Goal: Information Seeking & Learning: Learn about a topic

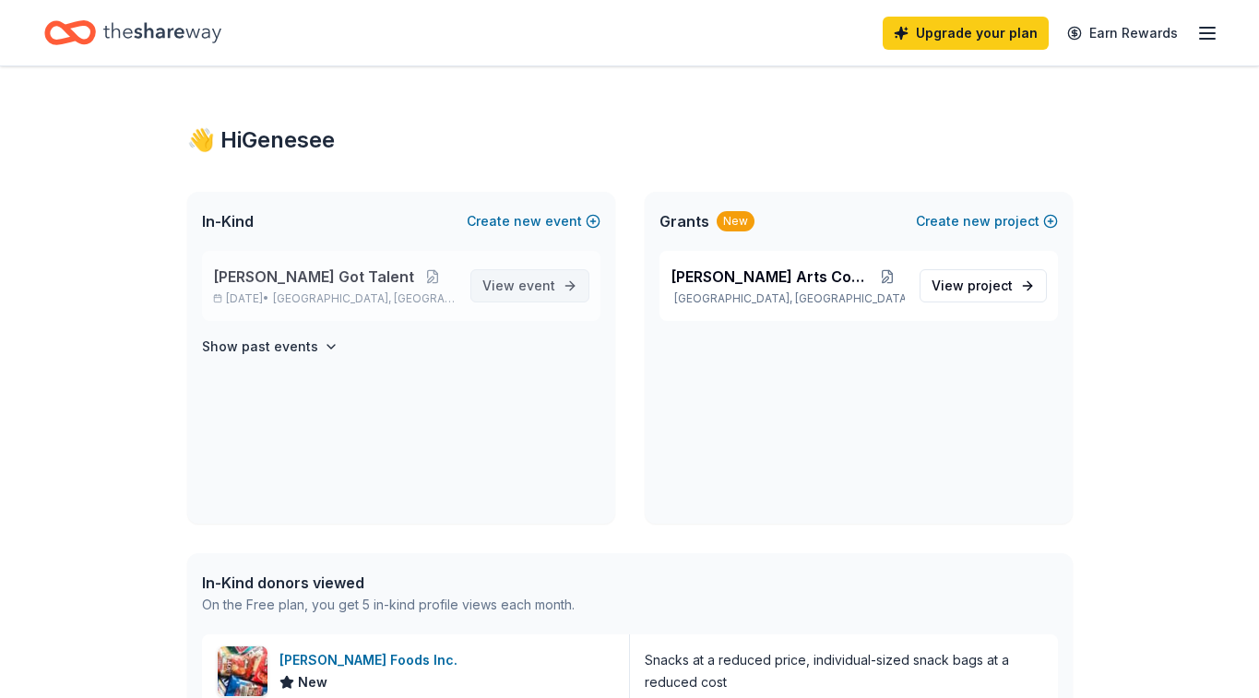
click at [541, 285] on span "event" at bounding box center [536, 286] width 37 height 16
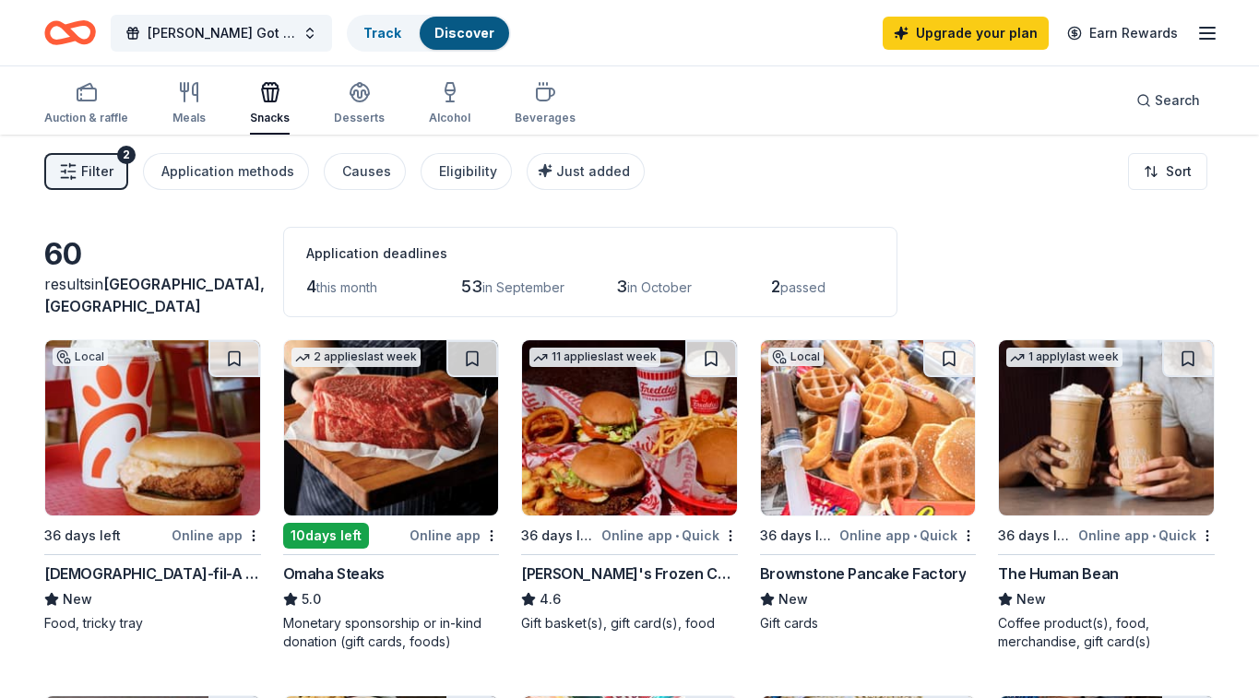
click at [94, 175] on span "Filter" at bounding box center [97, 172] width 32 height 22
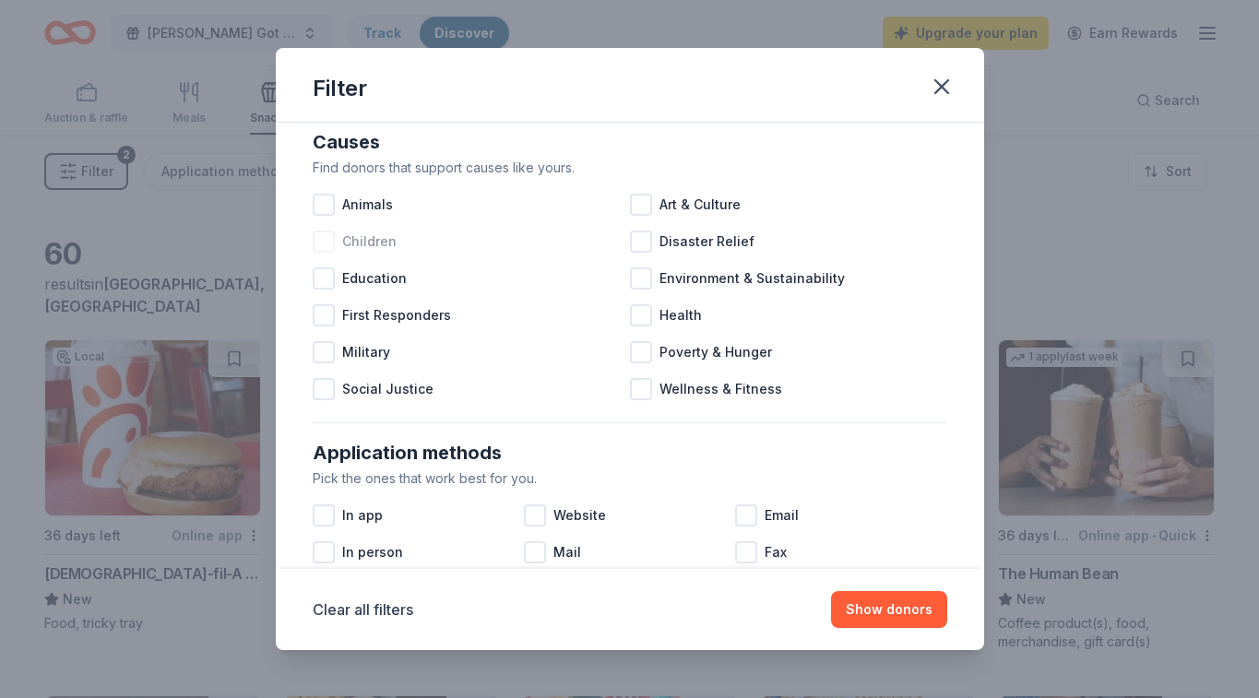
scroll to position [29, 0]
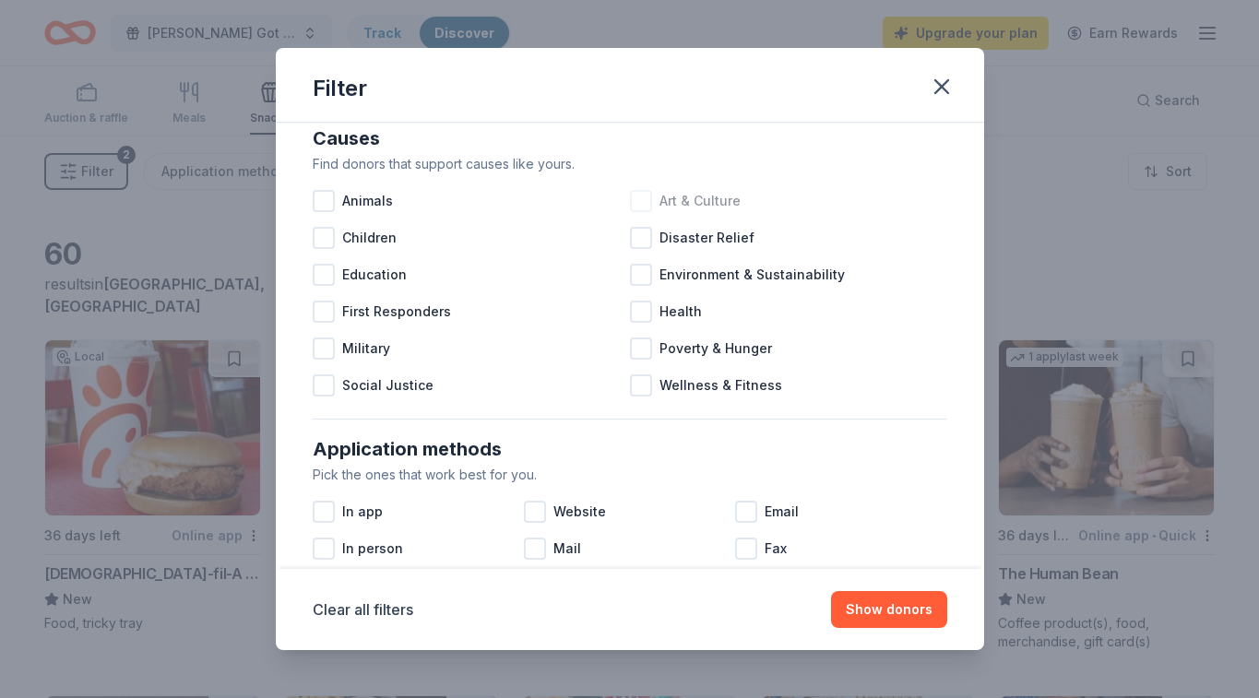
click at [639, 207] on div at bounding box center [641, 201] width 22 height 22
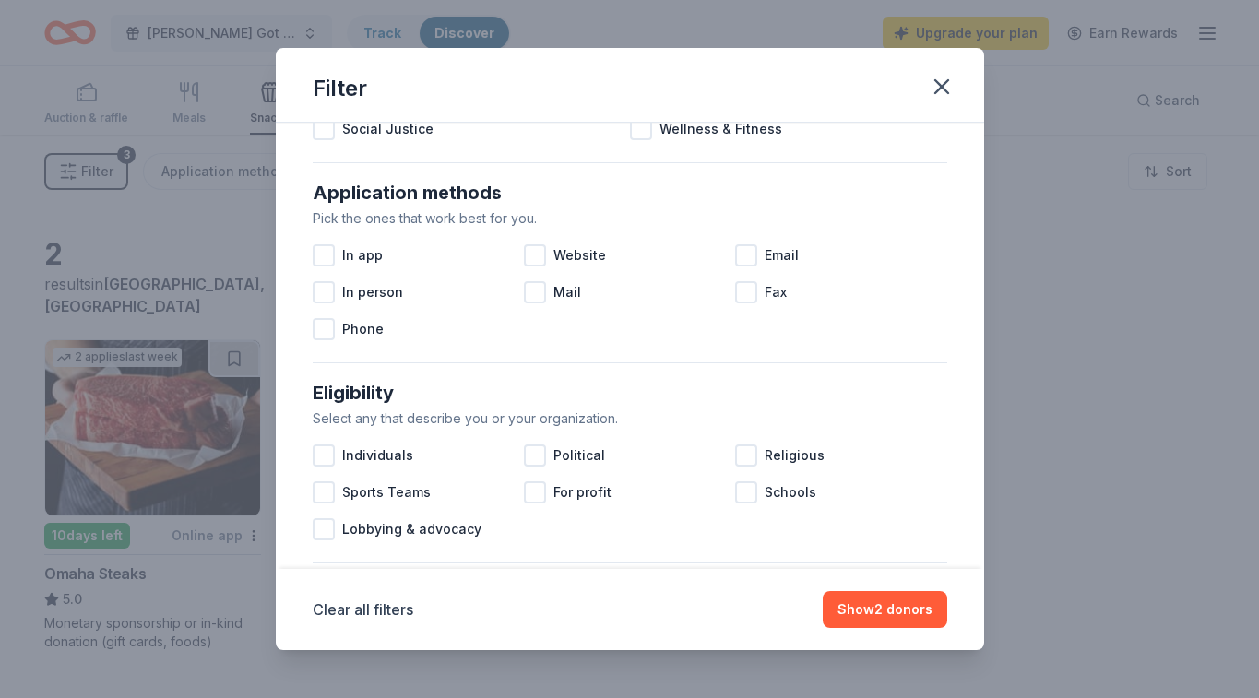
scroll to position [289, 0]
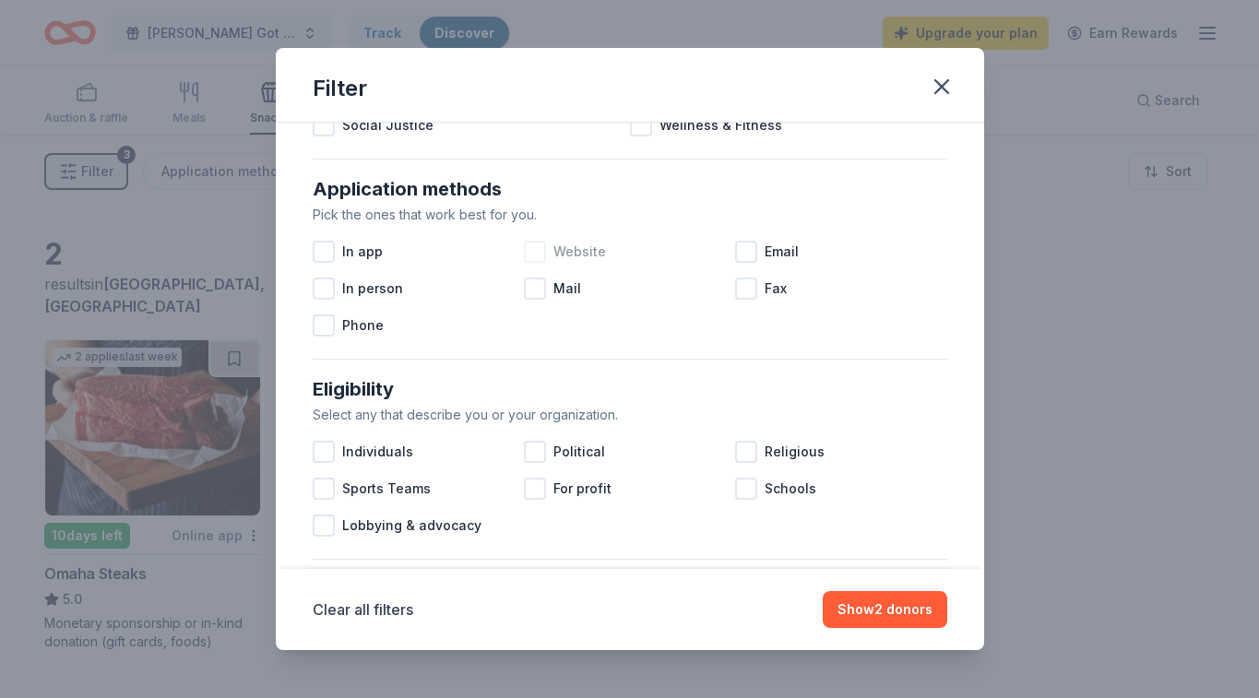
click at [532, 254] on div at bounding box center [535, 252] width 22 height 22
click at [744, 255] on div at bounding box center [746, 252] width 22 height 22
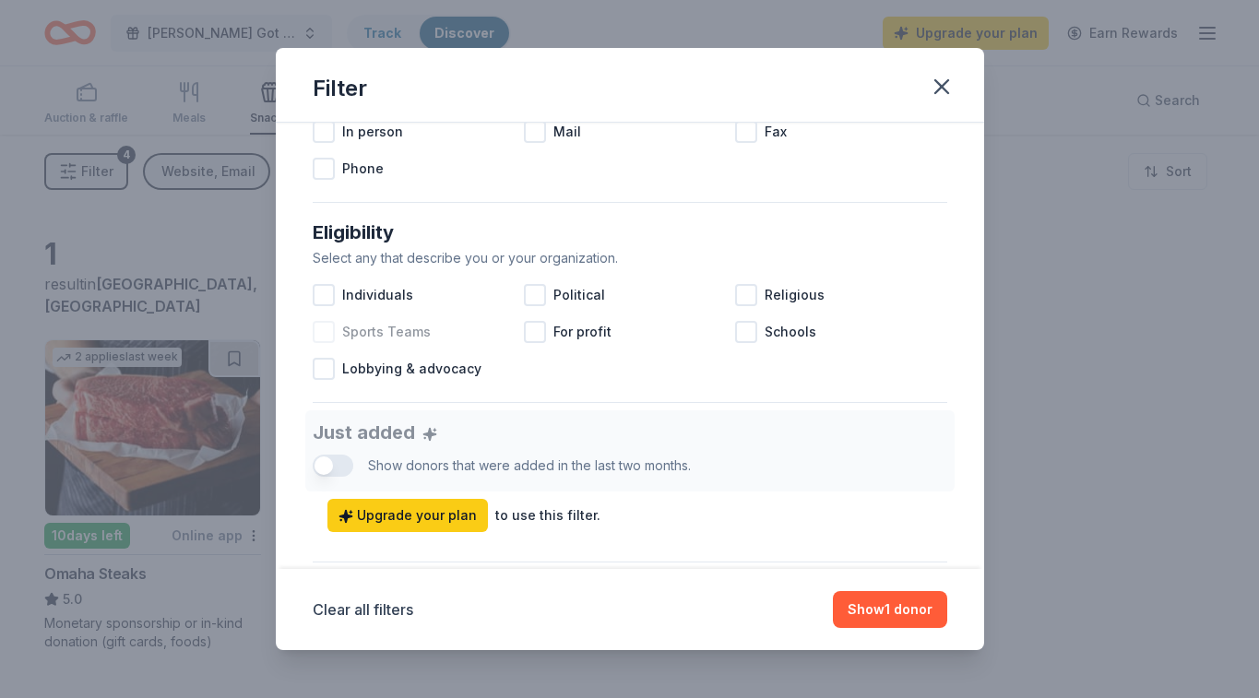
scroll to position [482, 0]
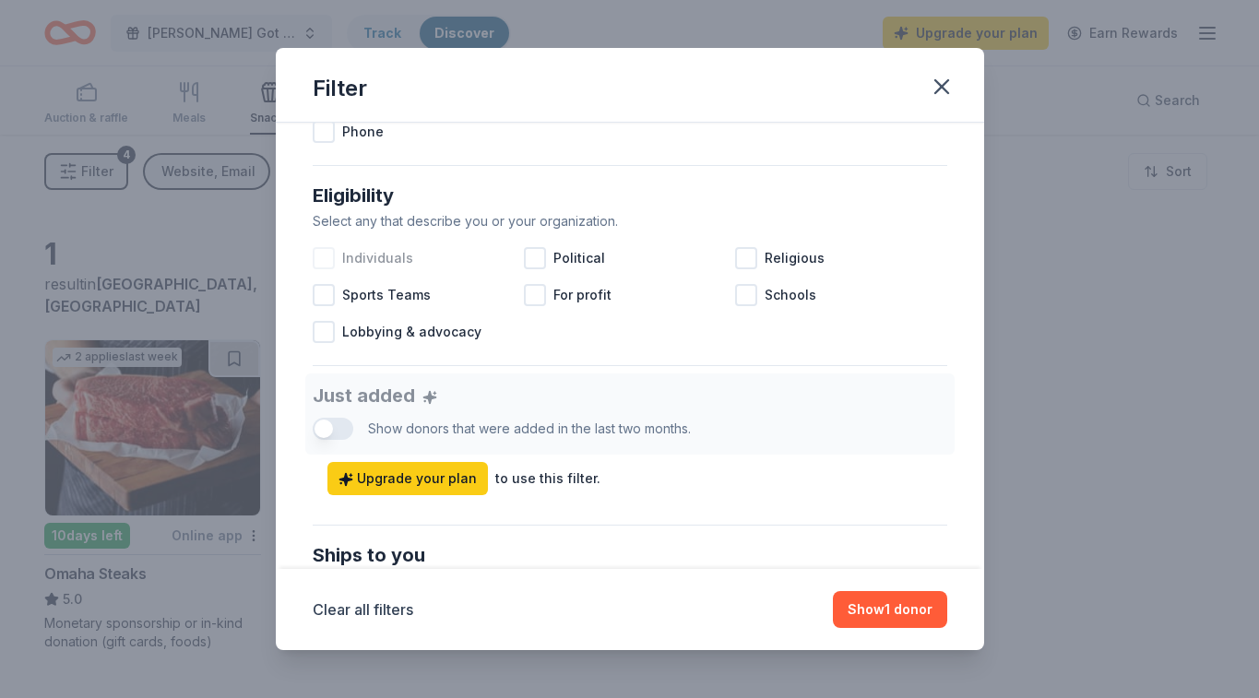
click at [322, 254] on div at bounding box center [324, 258] width 22 height 22
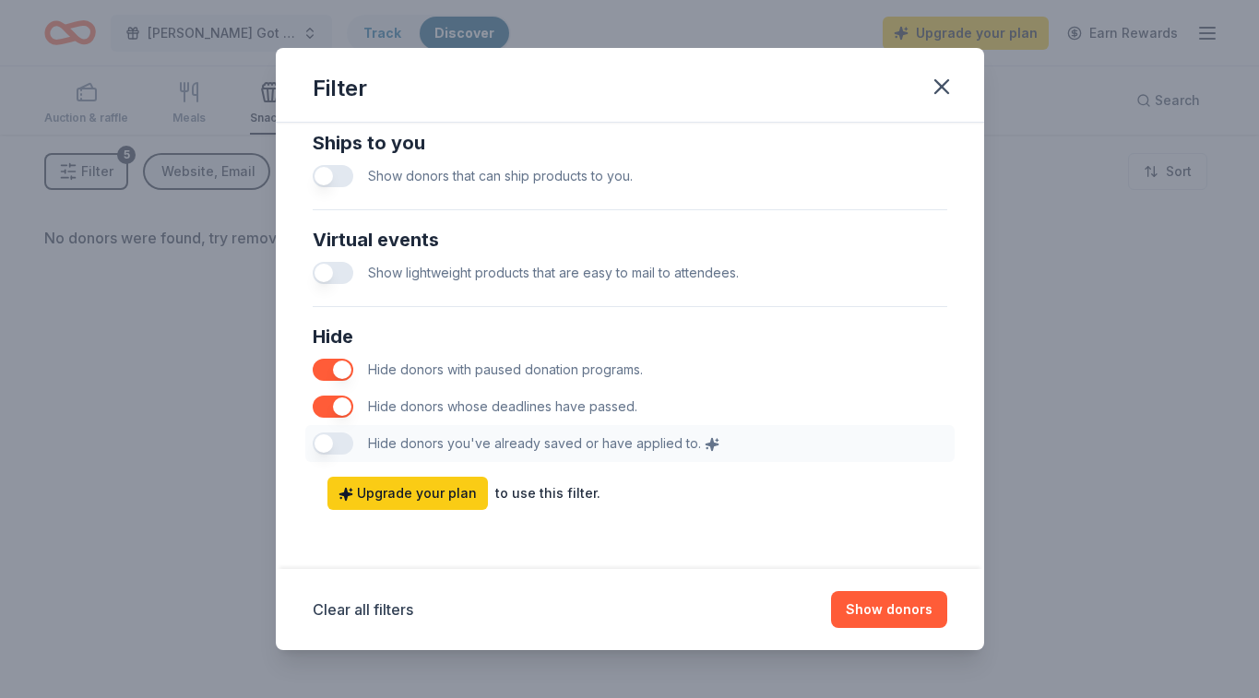
scroll to position [895, 0]
click at [875, 609] on button "Show donors" at bounding box center [889, 609] width 116 height 37
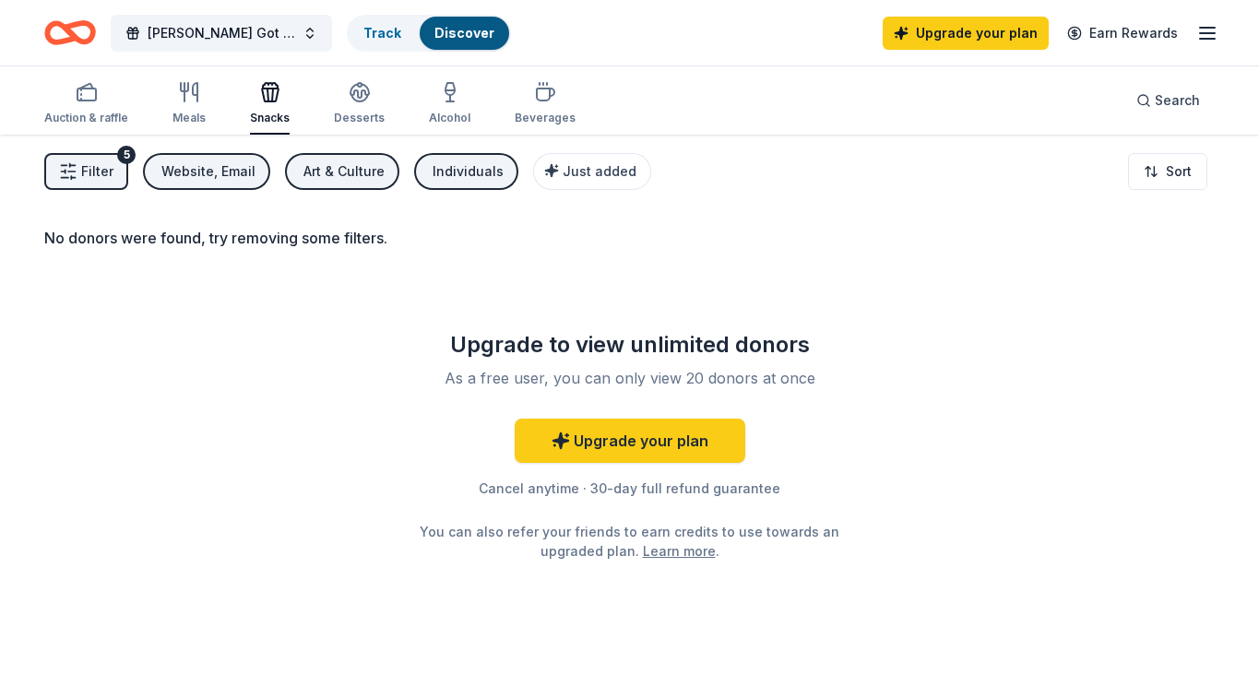
click at [88, 171] on span "Filter" at bounding box center [97, 172] width 32 height 22
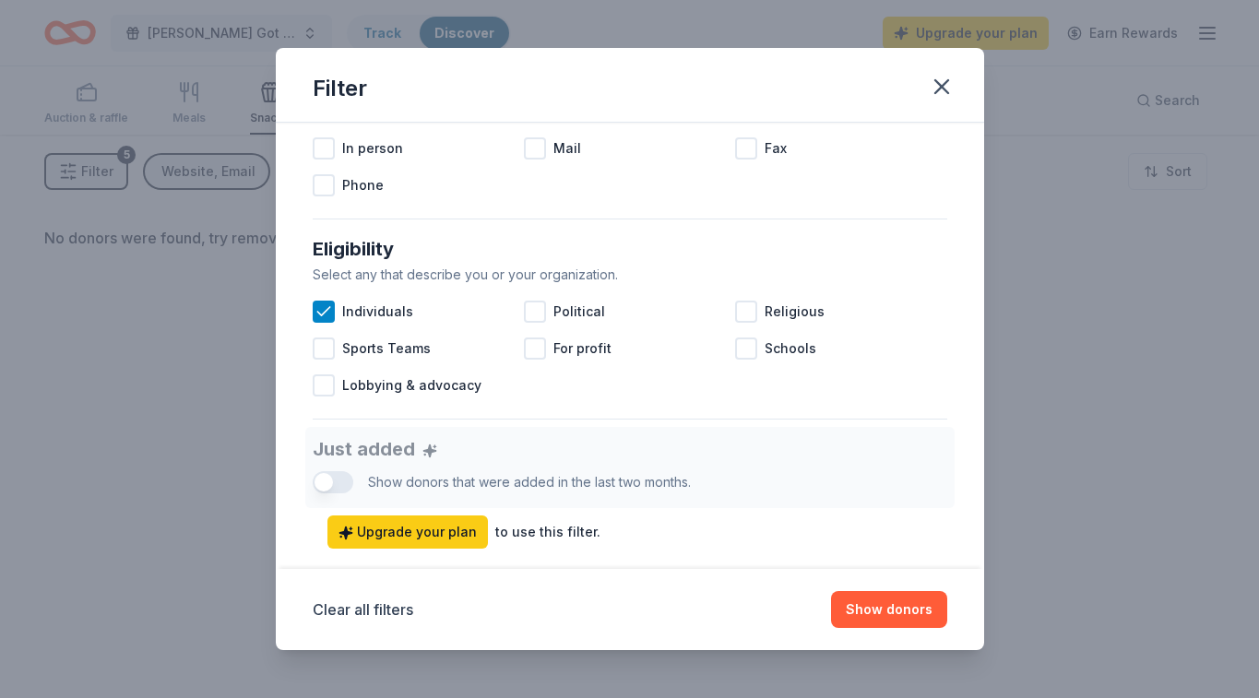
scroll to position [391, 0]
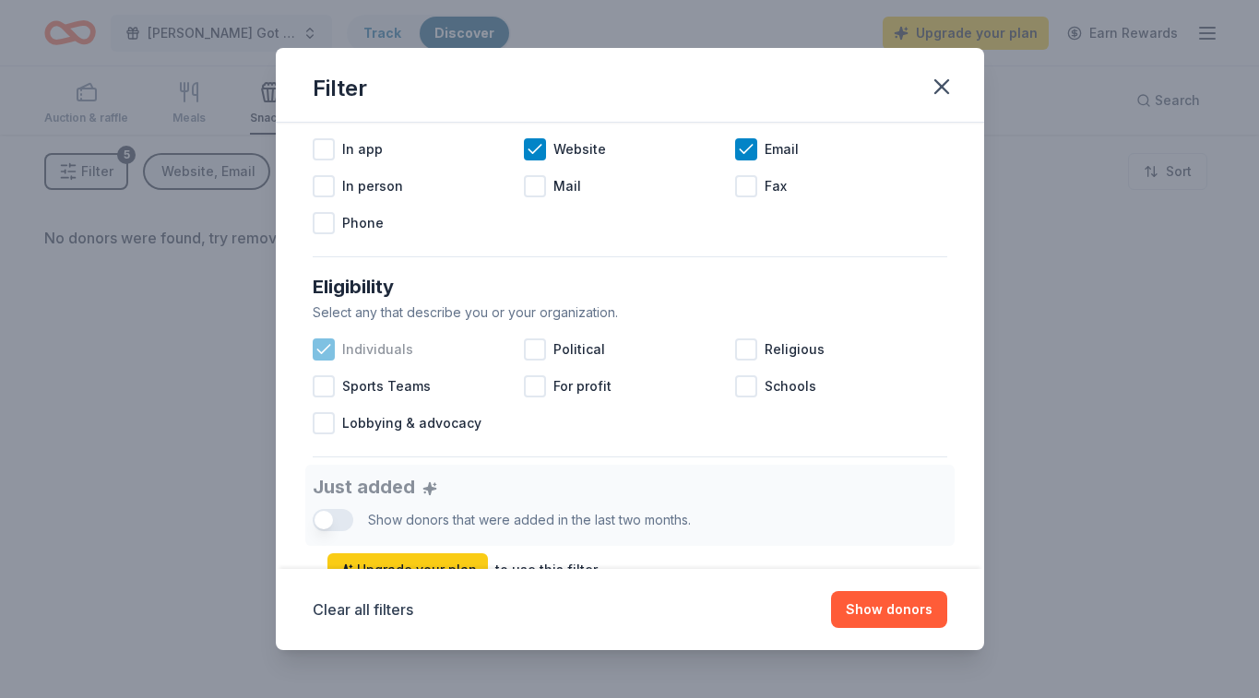
click at [322, 342] on icon at bounding box center [324, 349] width 18 height 18
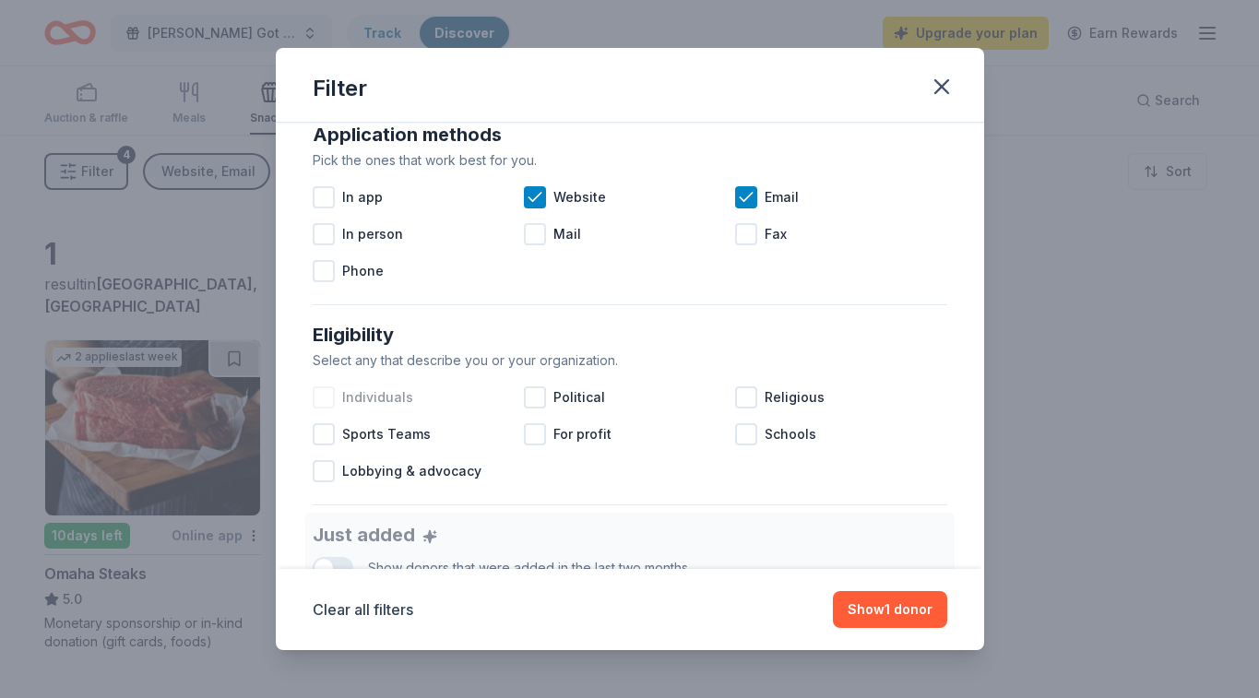
scroll to position [336, 0]
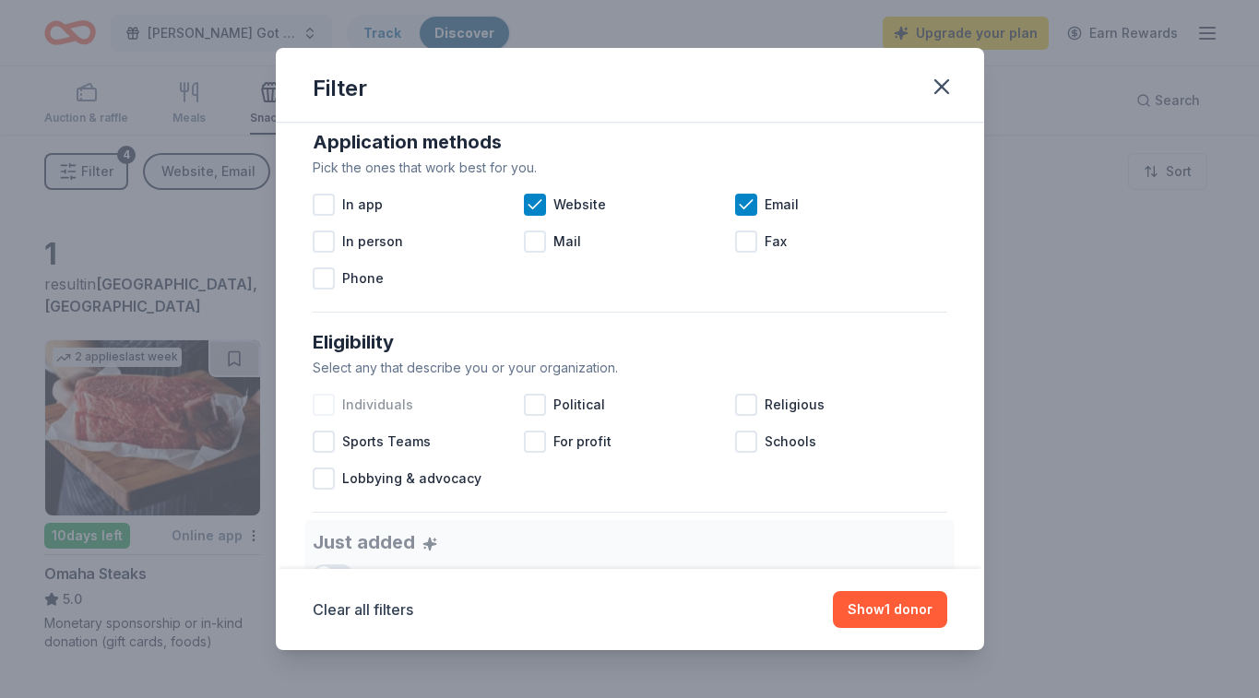
click at [204, 255] on div "Filter Causes Find donors that support causes like yours. Animals Art & Culture…" at bounding box center [629, 349] width 1259 height 698
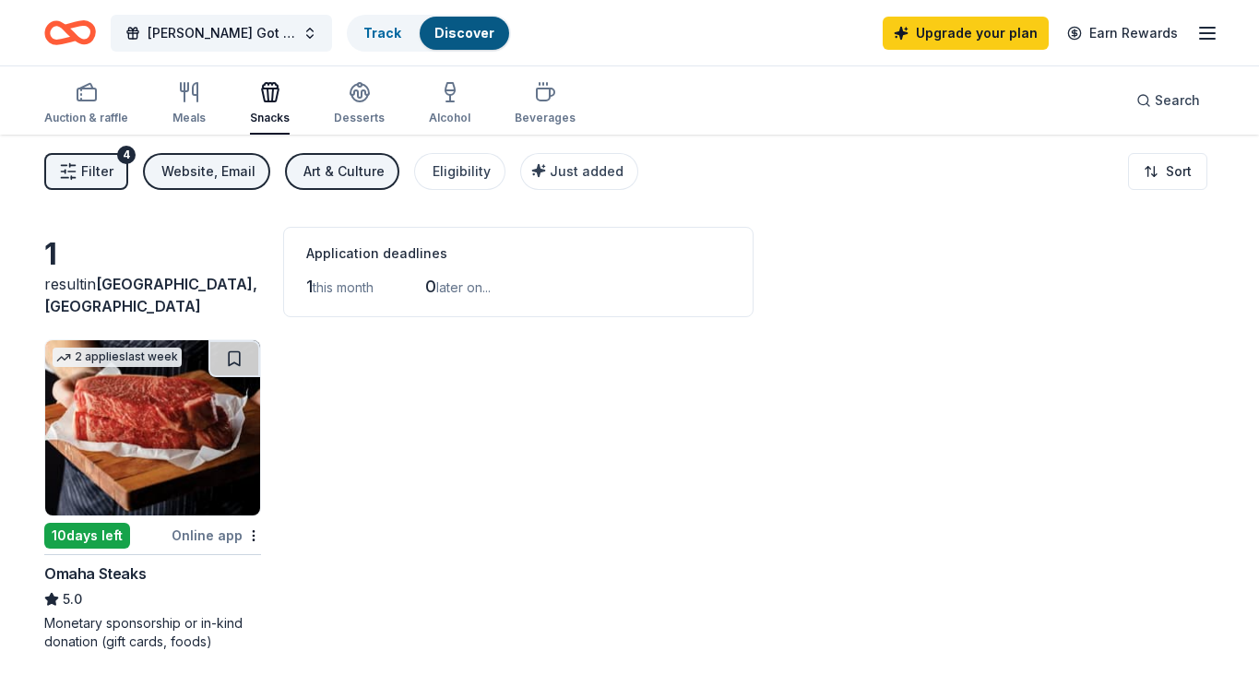
click at [98, 177] on span "Filter" at bounding box center [97, 172] width 32 height 22
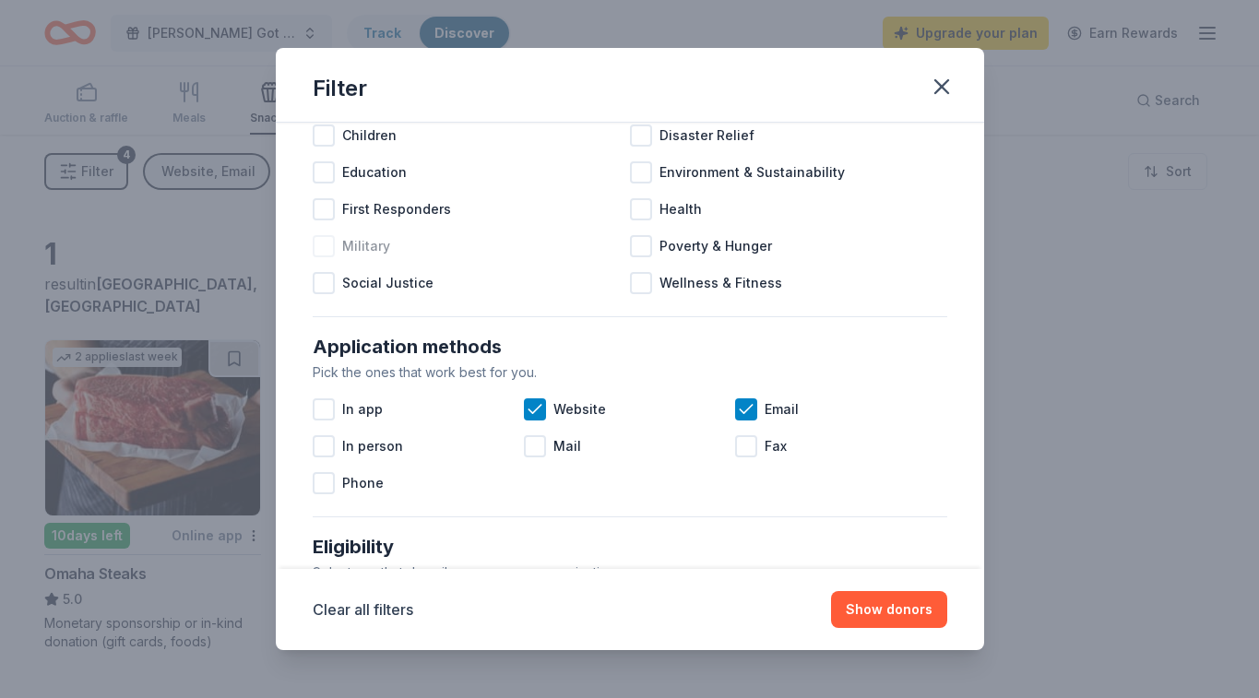
scroll to position [133, 0]
click at [535, 412] on icon at bounding box center [535, 408] width 18 height 18
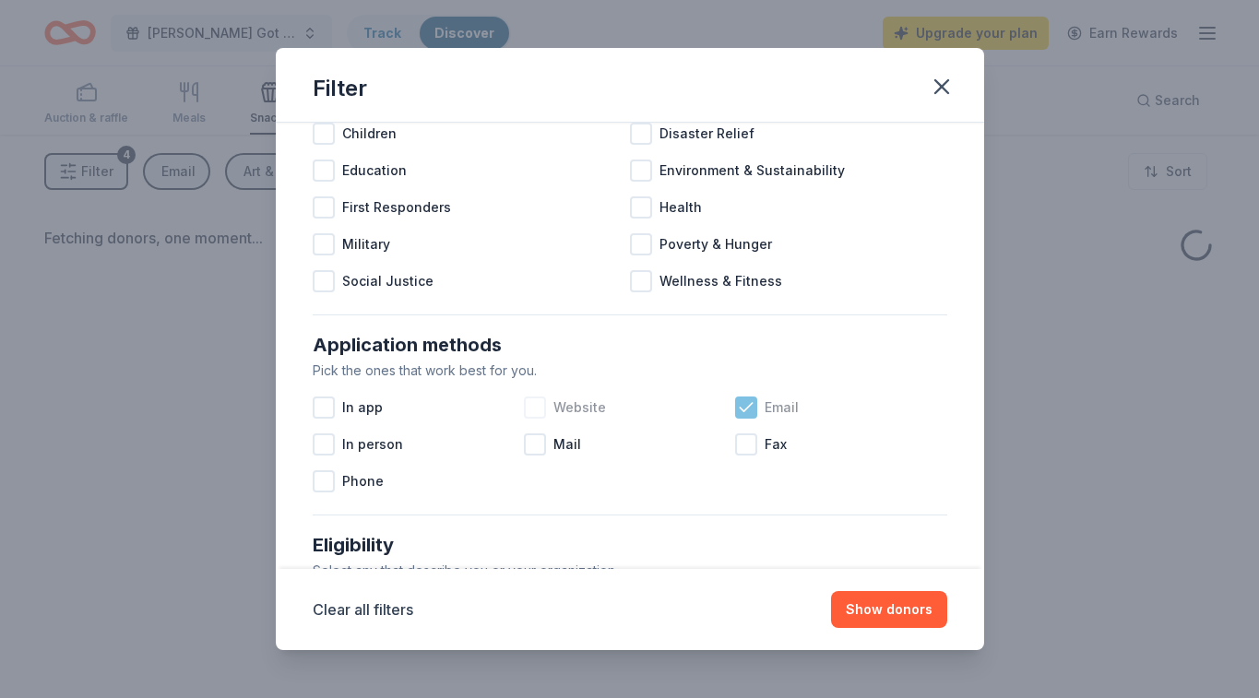
click at [750, 403] on icon at bounding box center [746, 408] width 18 height 18
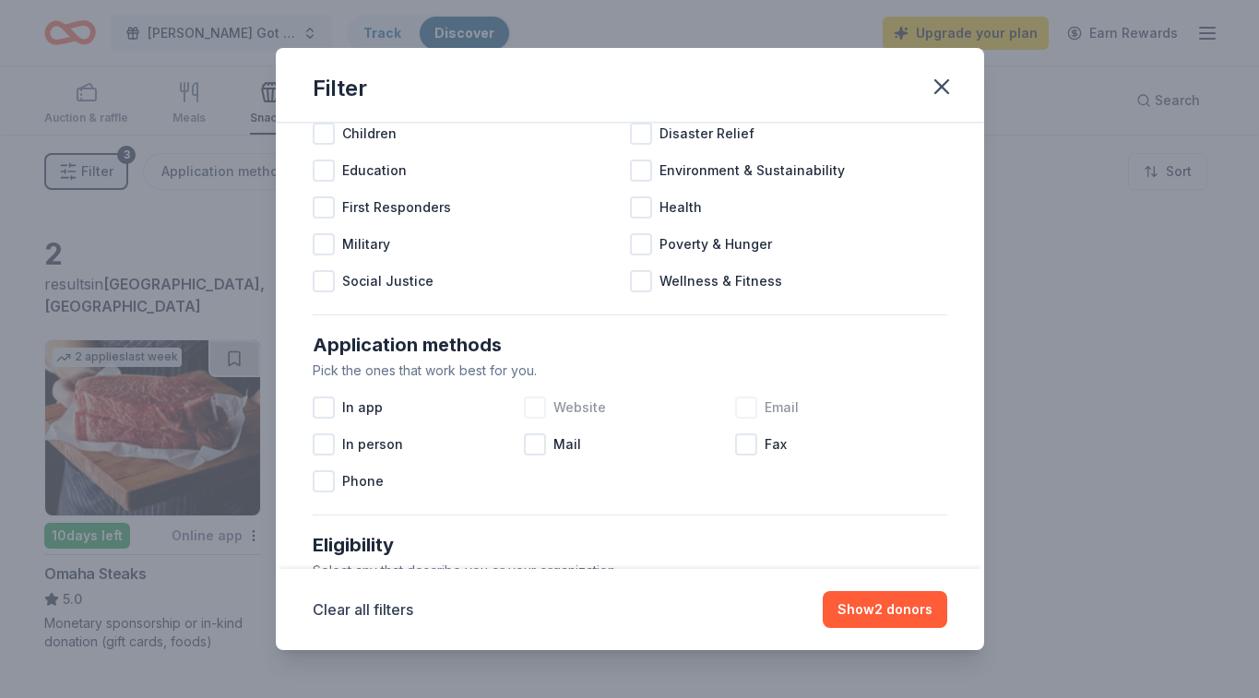
click at [207, 260] on div "Filter Causes Find donors that support causes like yours. Animals Art & Culture…" at bounding box center [629, 349] width 1259 height 698
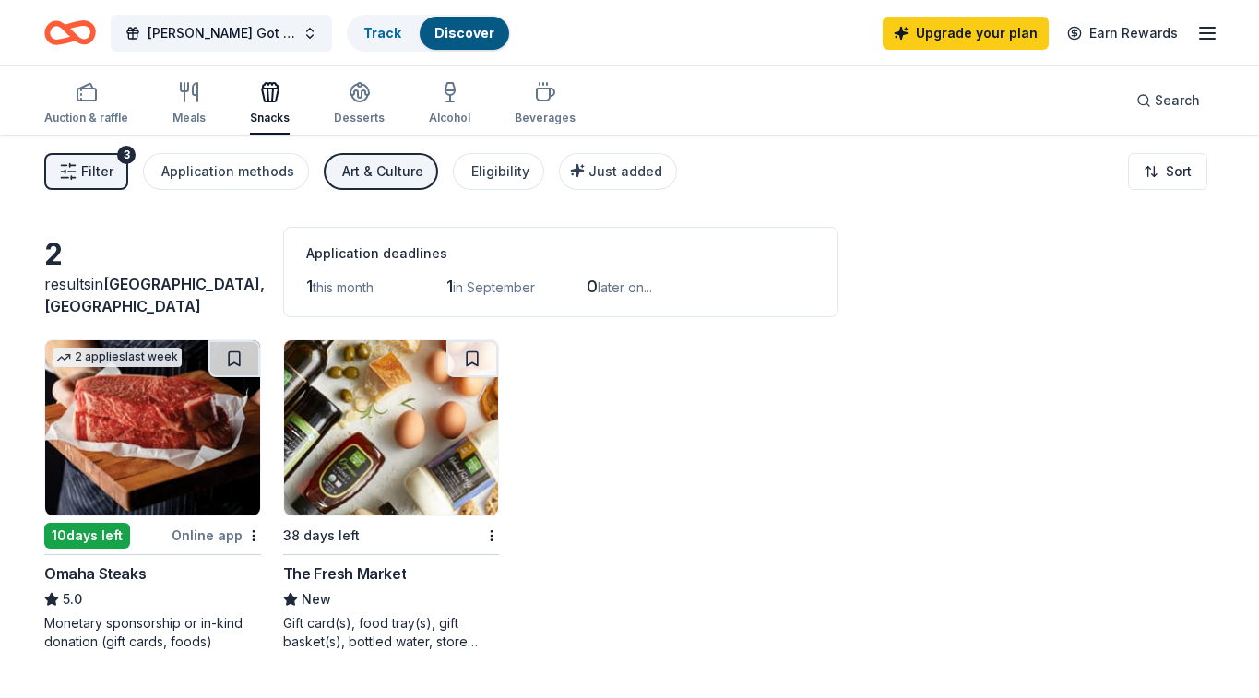
click at [407, 450] on img at bounding box center [391, 427] width 215 height 175
click at [91, 176] on span "Filter" at bounding box center [97, 172] width 32 height 22
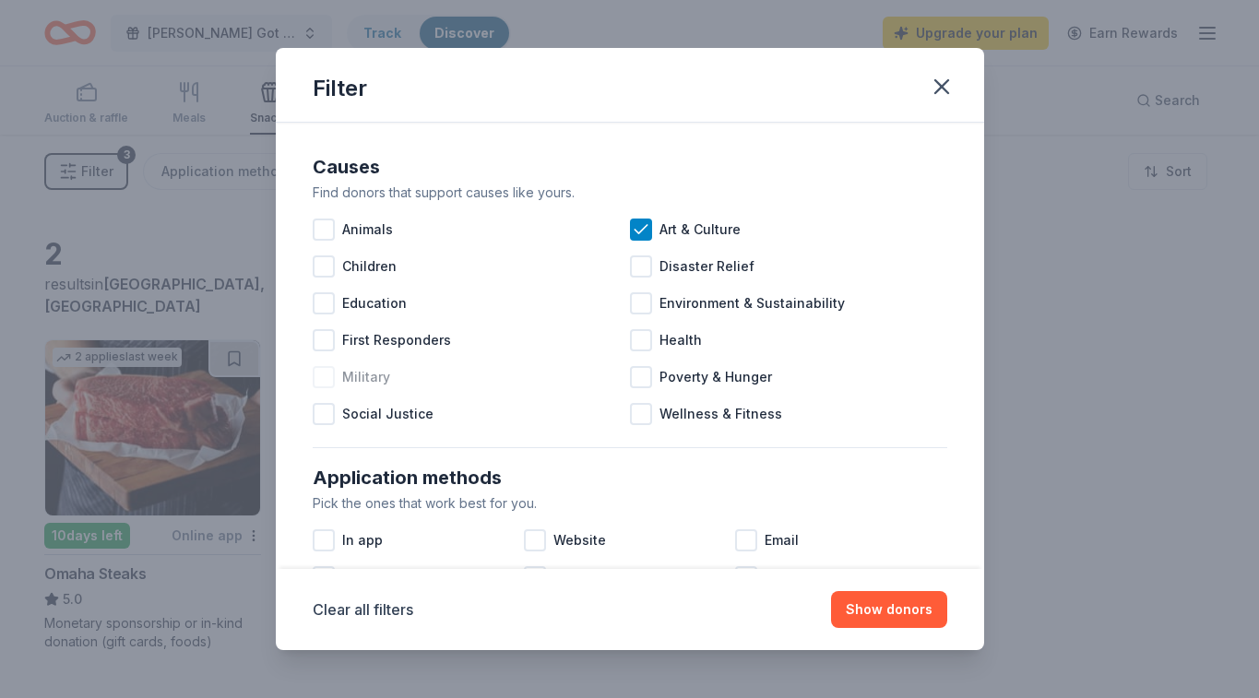
scroll to position [2, 0]
click at [323, 267] on div at bounding box center [324, 265] width 22 height 22
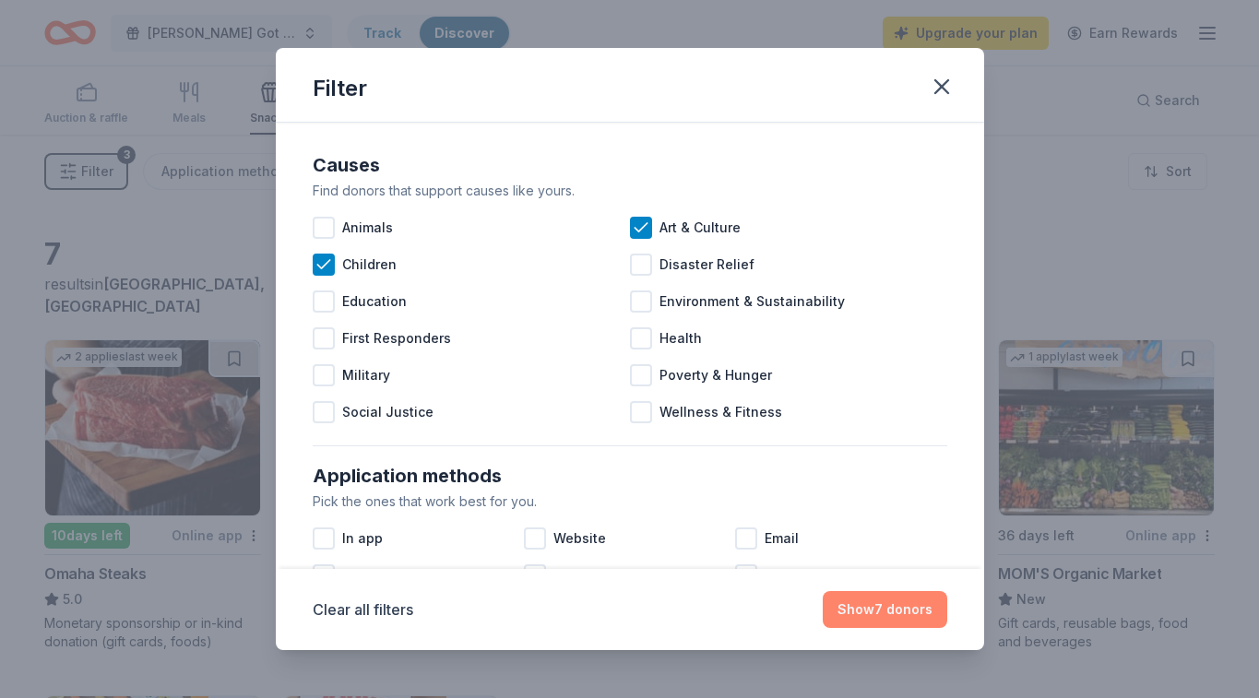
click at [883, 616] on button "Show 7 donors" at bounding box center [885, 609] width 125 height 37
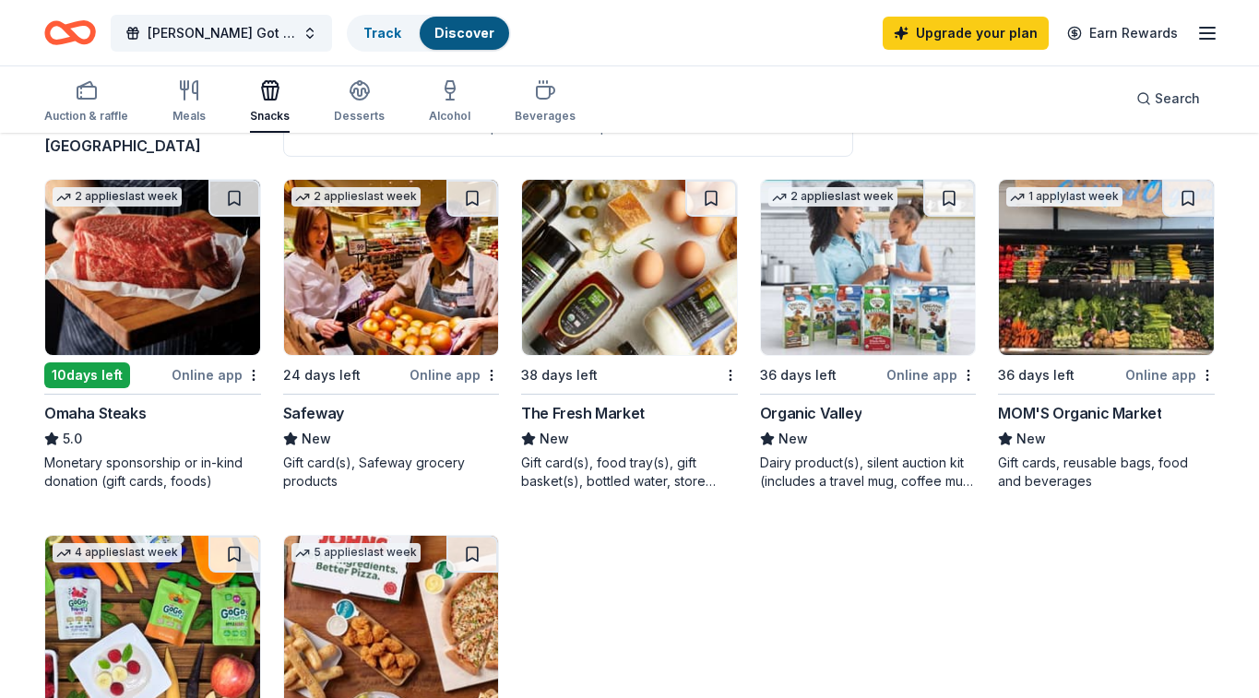
scroll to position [152, 0]
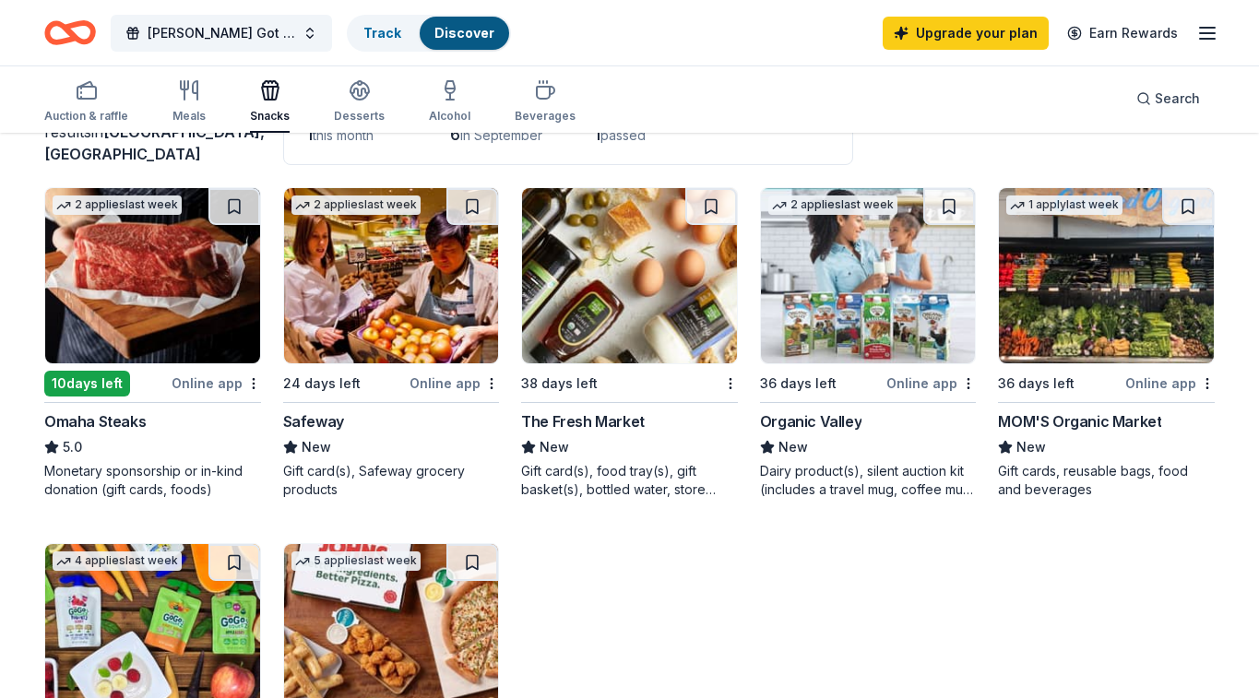
click at [1089, 251] on img at bounding box center [1106, 275] width 215 height 175
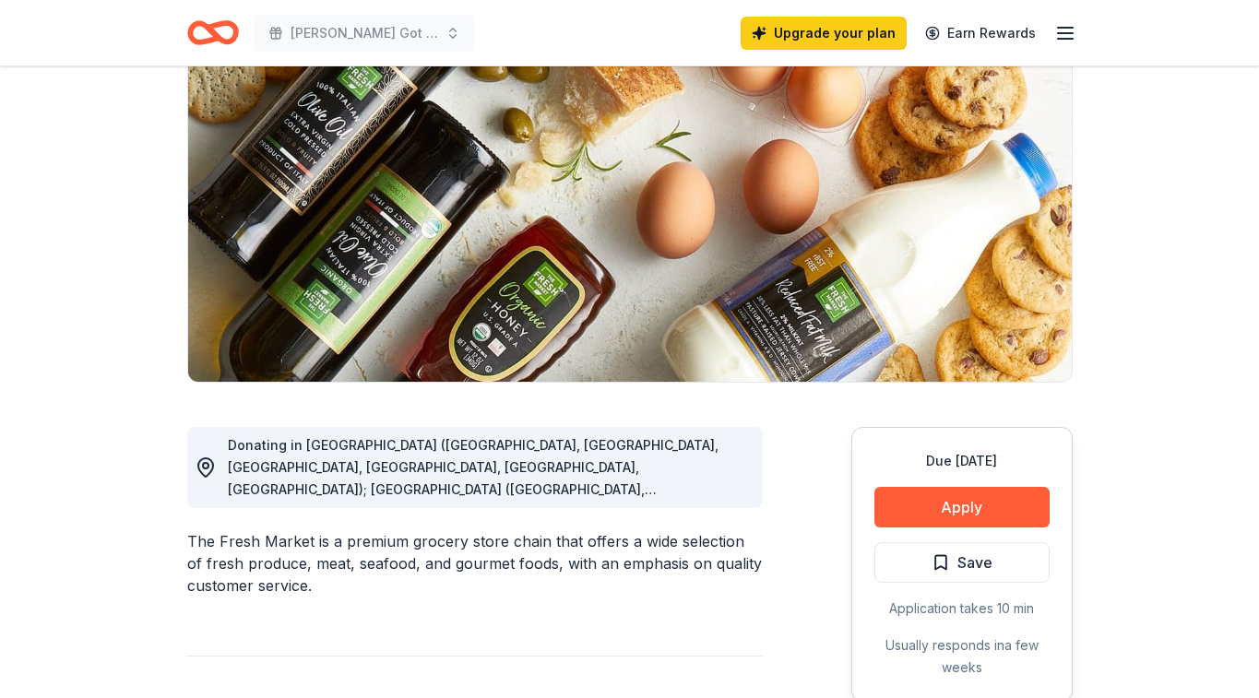
scroll to position [185, 0]
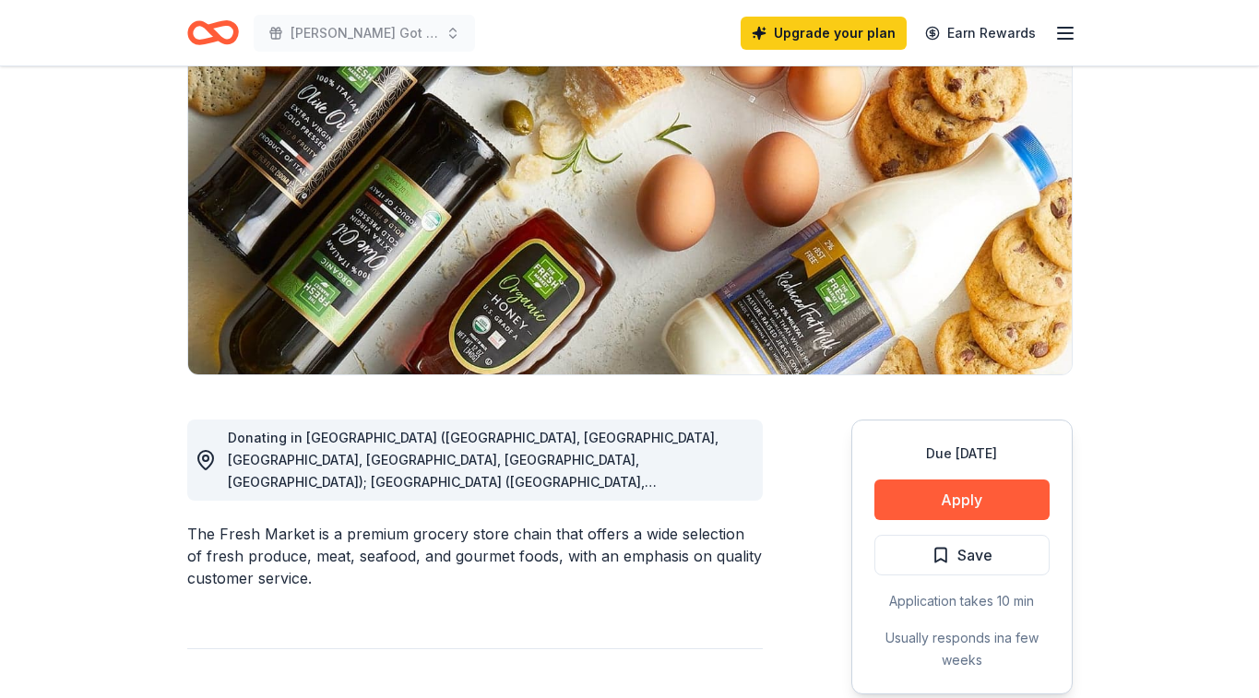
click at [741, 475] on div "Donating in [GEOGRAPHIC_DATA] ([GEOGRAPHIC_DATA], [GEOGRAPHIC_DATA], [GEOGRAPHI…" at bounding box center [488, 460] width 520 height 66
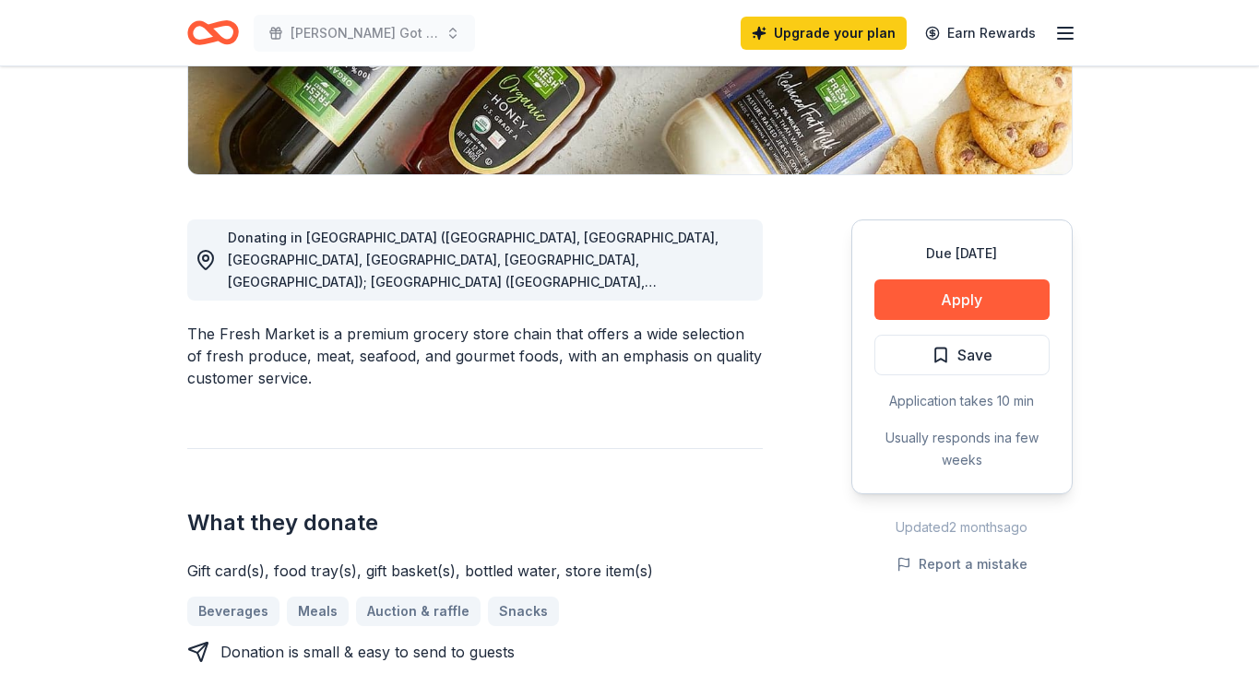
scroll to position [384, 0]
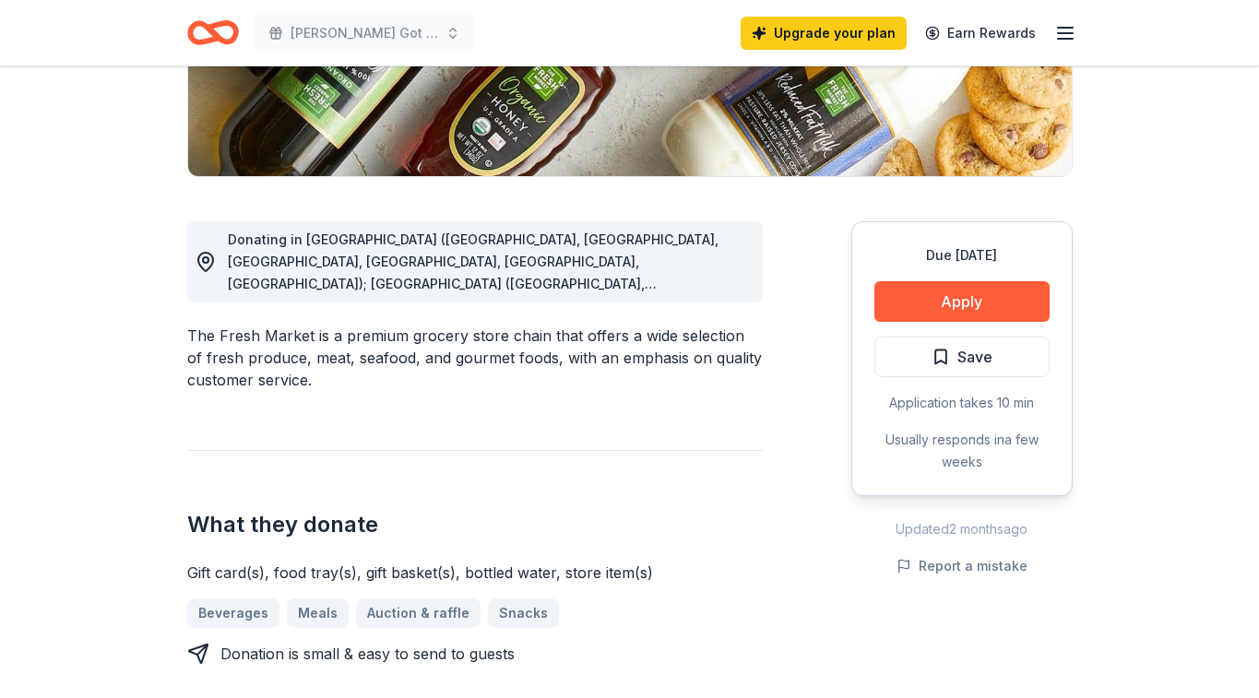
click at [205, 260] on icon at bounding box center [206, 262] width 22 height 22
click at [267, 268] on span "Donating in [GEOGRAPHIC_DATA] ([GEOGRAPHIC_DATA], [GEOGRAPHIC_DATA], [GEOGRAPHI…" at bounding box center [487, 538] width 518 height 613
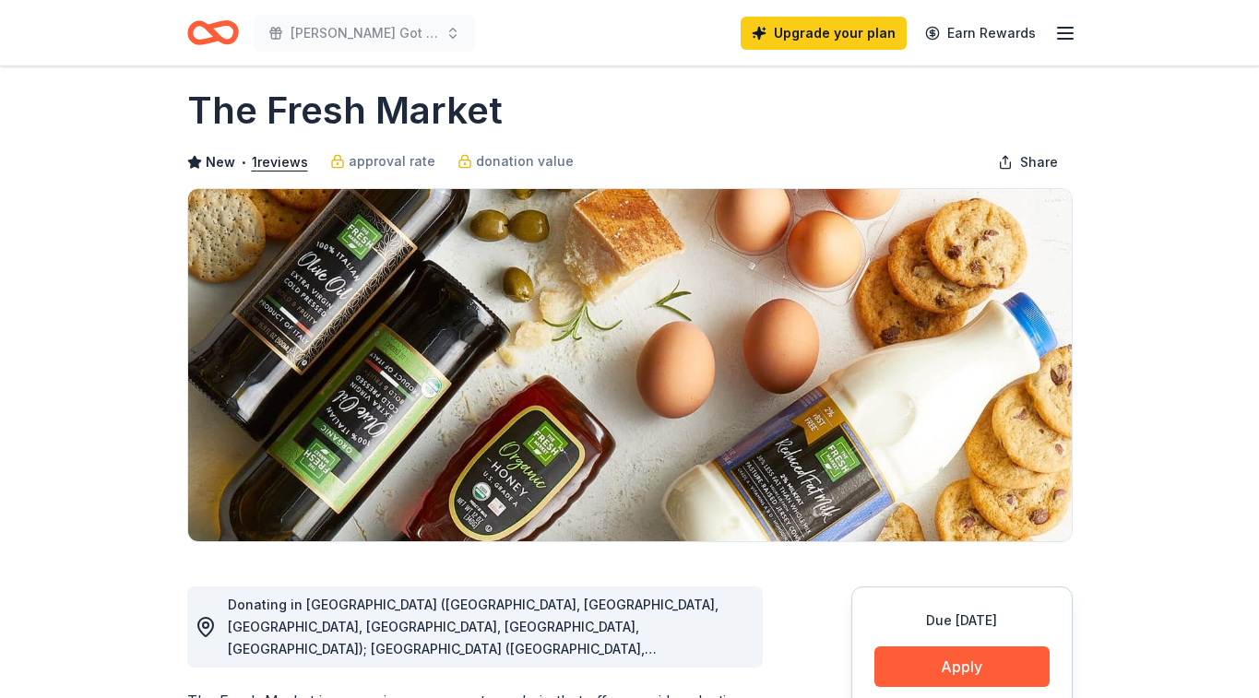
scroll to position [19, 0]
